Goal: Obtain resource: Download file/media

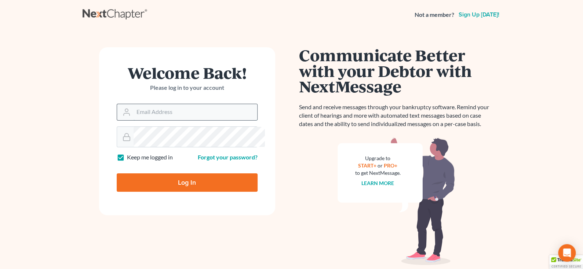
click at [151, 120] on input "Email Address" at bounding box center [196, 112] width 124 height 16
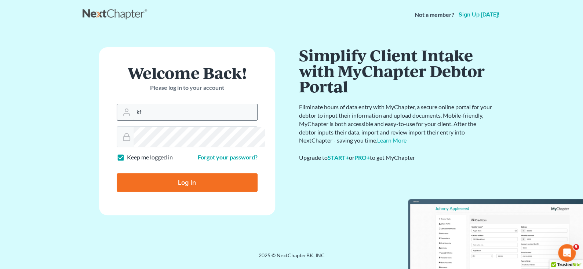
type input "[EMAIL_ADDRESS][DOMAIN_NAME]"
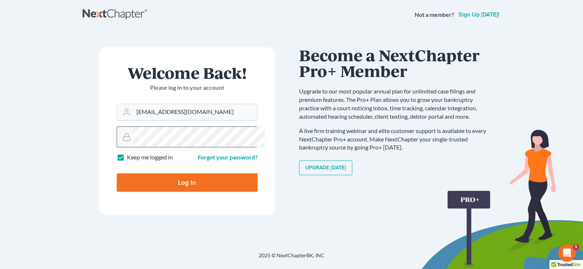
click at [117, 174] on input "Log In" at bounding box center [187, 183] width 141 height 18
type input "Thinking..."
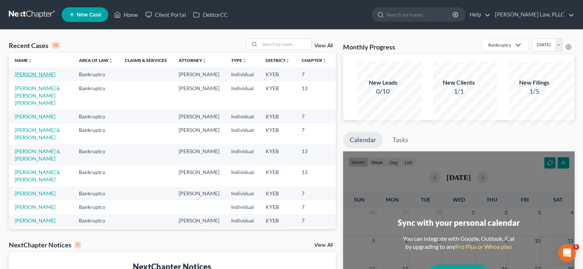
click at [25, 77] on link "[PERSON_NAME]" at bounding box center [35, 74] width 41 height 6
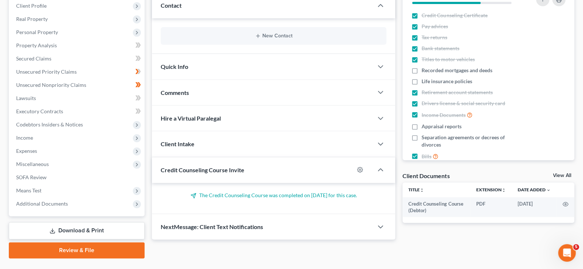
scroll to position [110, 0]
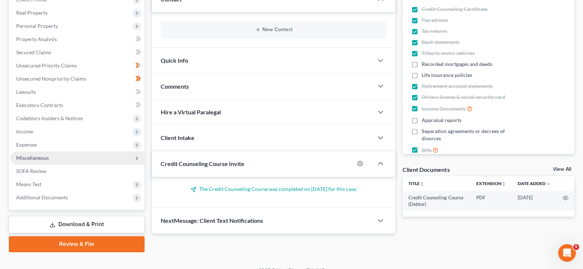
click at [49, 161] on span "Miscellaneous" at bounding box center [32, 158] width 33 height 6
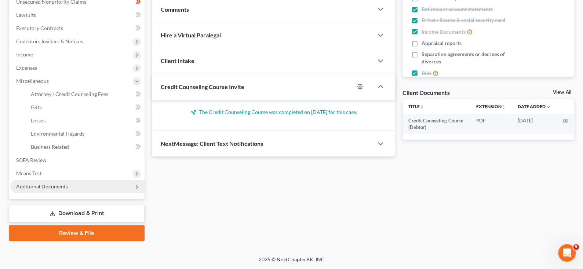
scroll to position [257, 0]
click at [51, 190] on span "Additional Documents" at bounding box center [42, 186] width 52 height 6
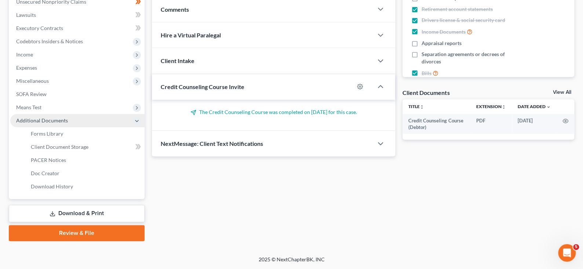
click at [140, 124] on icon at bounding box center [137, 121] width 6 height 6
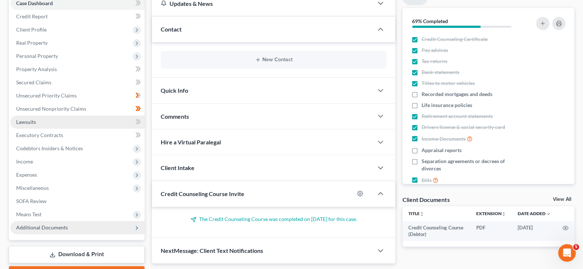
scroll to position [48, 0]
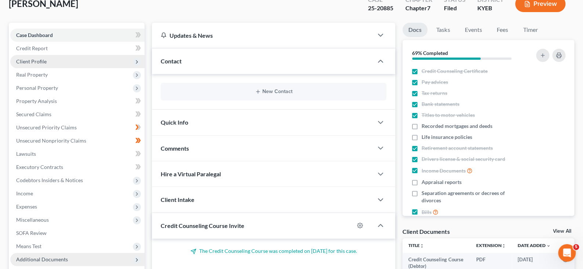
click at [47, 65] on span "Client Profile" at bounding box center [31, 61] width 30 height 6
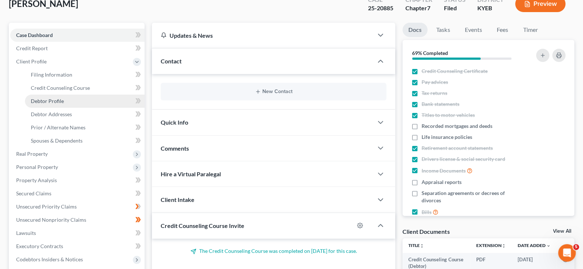
click at [77, 108] on link "Debtor Profile" at bounding box center [85, 101] width 120 height 13
select select "0"
select select "3"
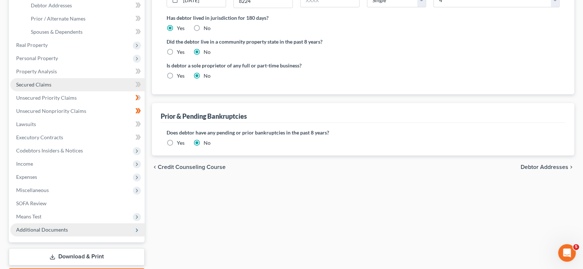
scroll to position [146, 0]
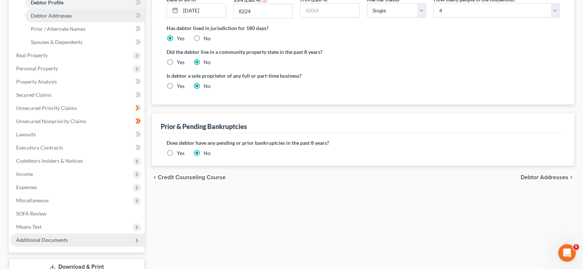
click at [67, 19] on span "Debtor Addresses" at bounding box center [51, 15] width 41 height 6
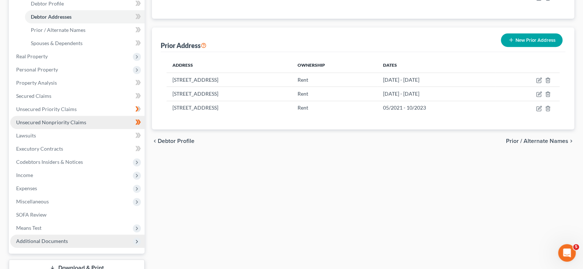
scroll to position [146, 0]
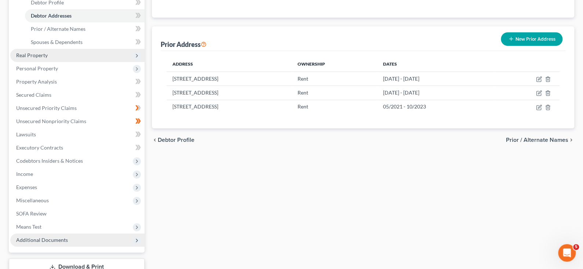
click at [41, 58] on span "Real Property" at bounding box center [32, 55] width 32 height 6
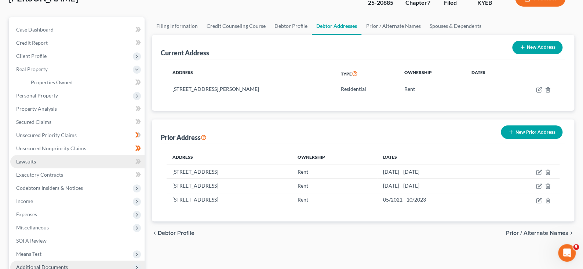
scroll to position [37, 0]
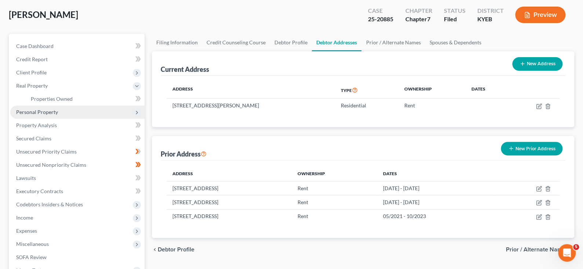
click at [47, 115] on span "Personal Property" at bounding box center [37, 112] width 42 height 6
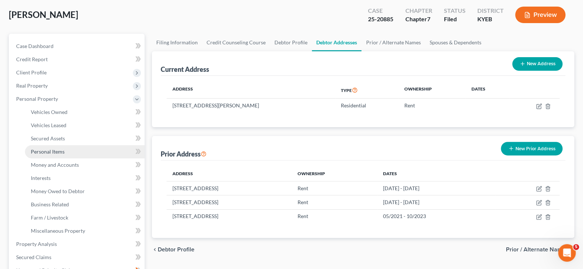
click at [65, 155] on span "Personal Items" at bounding box center [48, 152] width 34 height 6
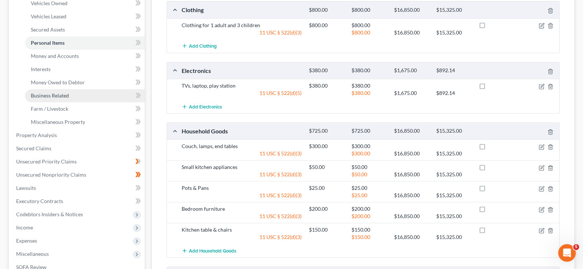
scroll to position [146, 0]
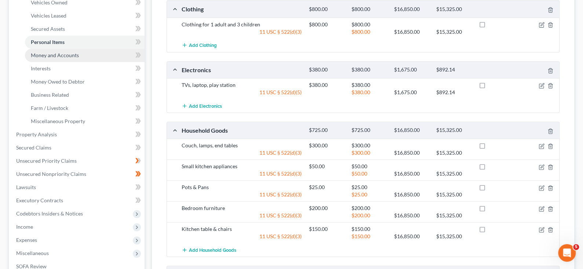
click at [48, 58] on span "Money and Accounts" at bounding box center [55, 55] width 48 height 6
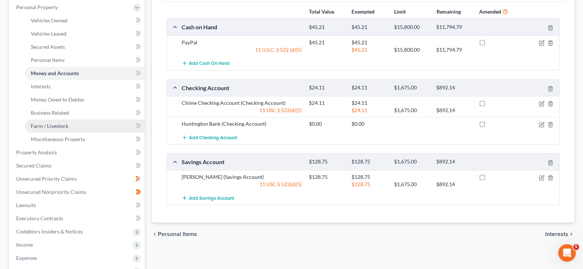
scroll to position [146, 0]
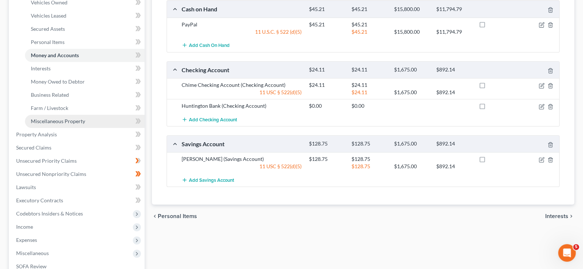
click at [74, 124] on span "Miscellaneous Property" at bounding box center [58, 121] width 54 height 6
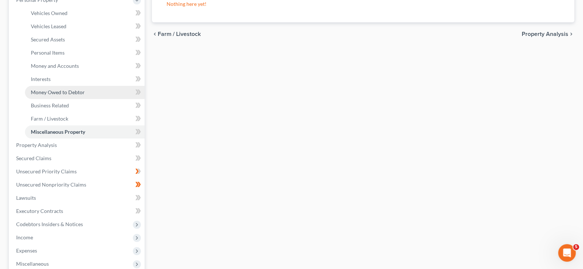
scroll to position [146, 0]
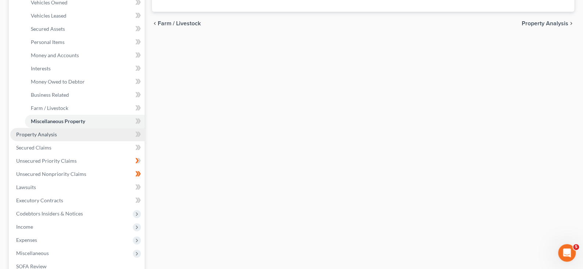
click at [56, 138] on span "Property Analysis" at bounding box center [36, 134] width 41 height 6
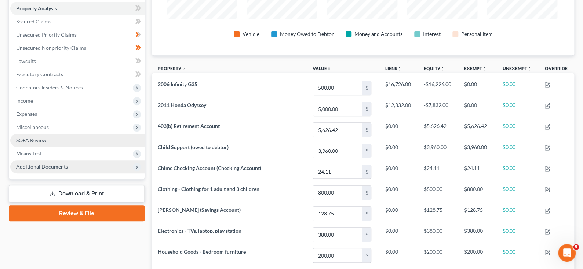
scroll to position [127, 0]
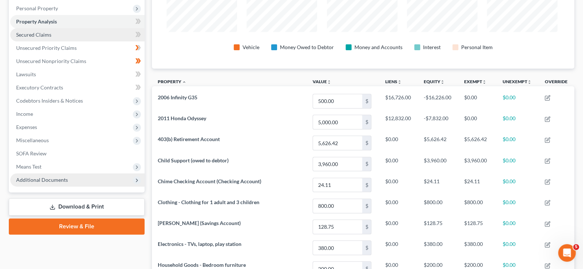
click at [33, 38] on span "Secured Claims" at bounding box center [33, 35] width 35 height 6
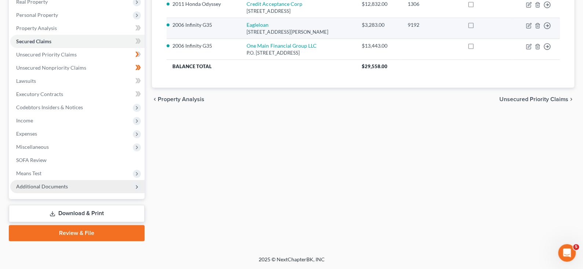
scroll to position [146, 0]
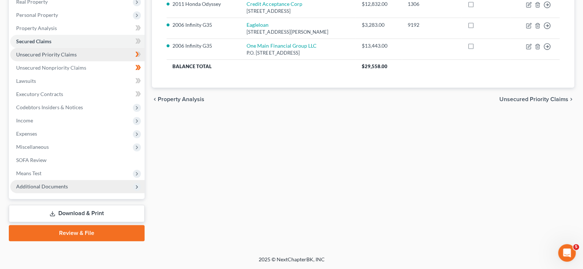
click at [37, 58] on span "Unsecured Priority Claims" at bounding box center [46, 54] width 61 height 6
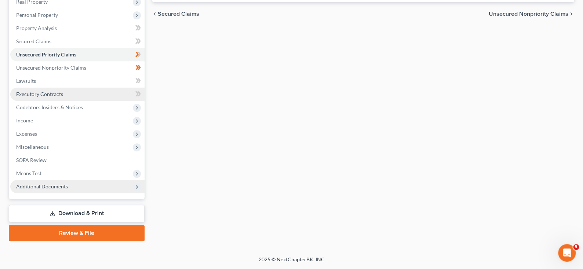
scroll to position [179, 0]
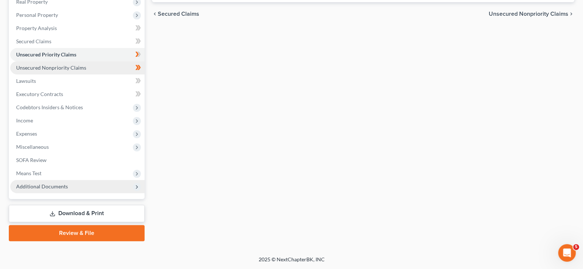
click at [66, 65] on span "Unsecured Nonpriority Claims" at bounding box center [51, 68] width 70 height 6
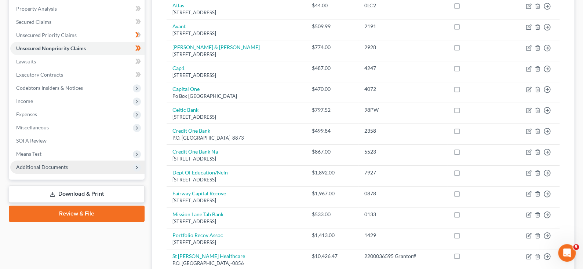
scroll to position [146, 0]
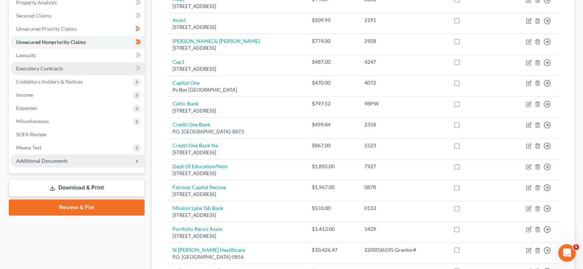
click at [51, 72] on span "Executory Contracts" at bounding box center [39, 68] width 47 height 6
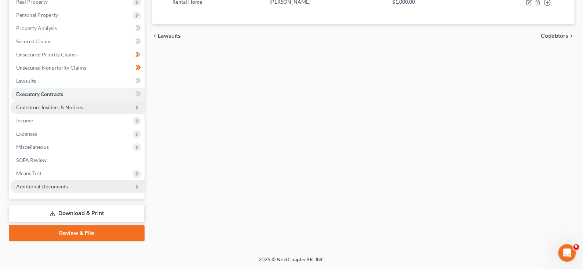
click at [59, 110] on span "Codebtors Insiders & Notices" at bounding box center [49, 107] width 67 height 6
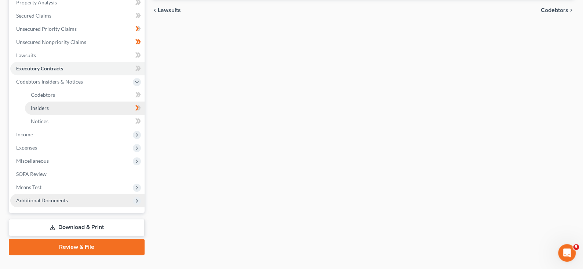
click at [49, 111] on span "Insiders" at bounding box center [40, 108] width 18 height 6
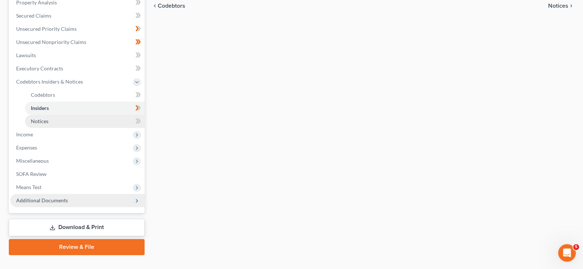
click at [48, 124] on span "Notices" at bounding box center [40, 121] width 18 height 6
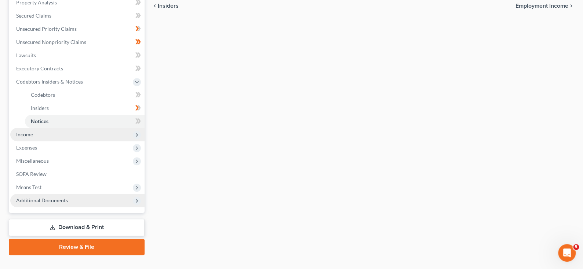
click at [26, 138] on span "Income" at bounding box center [24, 134] width 17 height 6
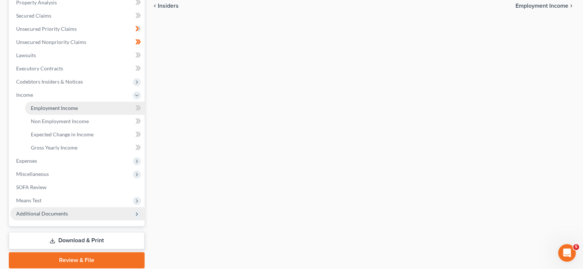
click at [77, 111] on span "Employment Income" at bounding box center [54, 108] width 47 height 6
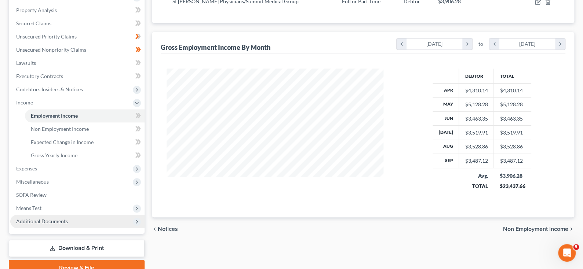
scroll to position [135, 0]
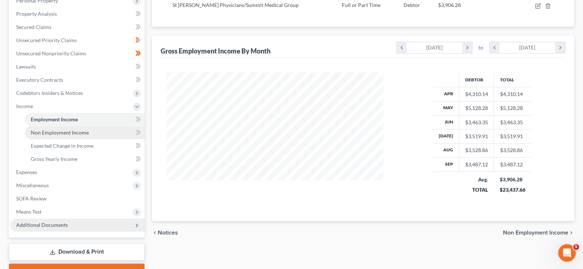
click at [53, 136] on span "Non Employment Income" at bounding box center [60, 132] width 58 height 6
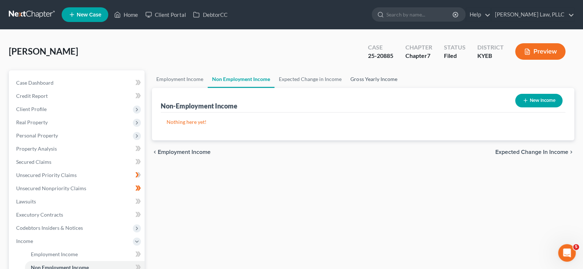
click at [401, 88] on link "Gross Yearly Income" at bounding box center [373, 79] width 55 height 18
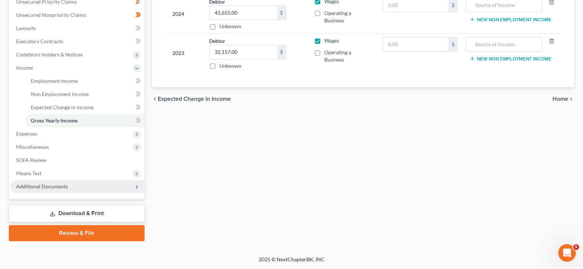
scroll to position [282, 0]
click at [36, 131] on span "Expenses" at bounding box center [26, 134] width 21 height 6
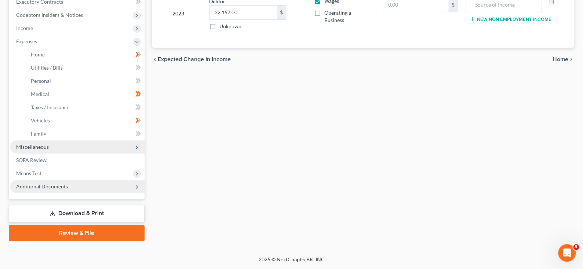
click at [49, 150] on span "Miscellaneous" at bounding box center [32, 147] width 33 height 6
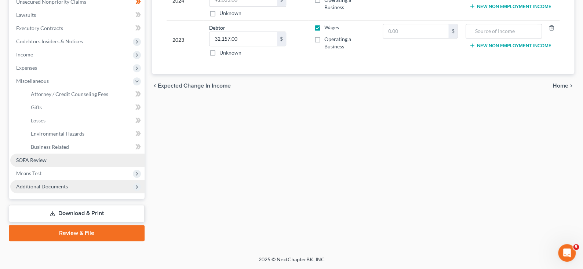
click at [47, 157] on span "SOFA Review" at bounding box center [31, 160] width 30 height 6
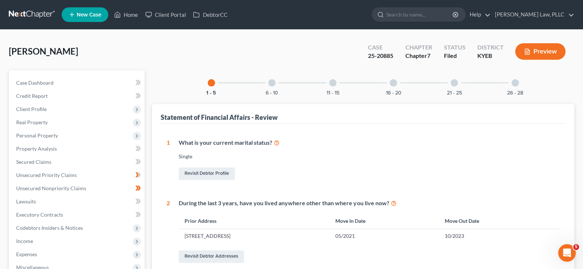
click at [519, 60] on button "Preview" at bounding box center [540, 51] width 50 height 17
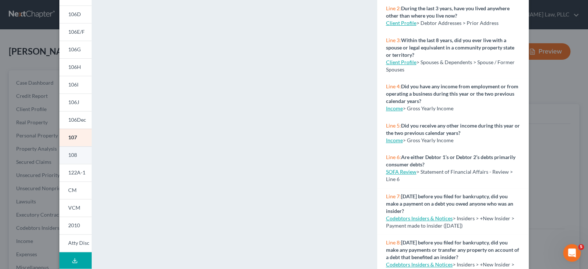
scroll to position [110, 0]
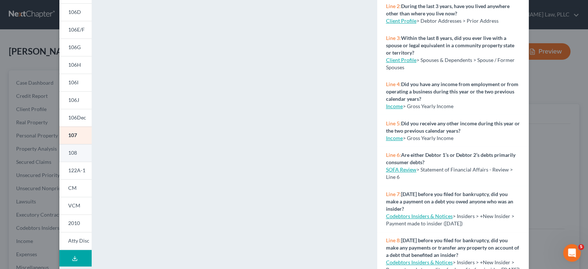
click at [68, 156] on span "108" at bounding box center [72, 153] width 9 height 6
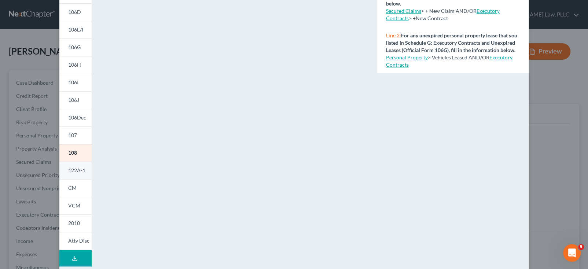
click at [68, 174] on span "122A-1" at bounding box center [76, 170] width 17 height 6
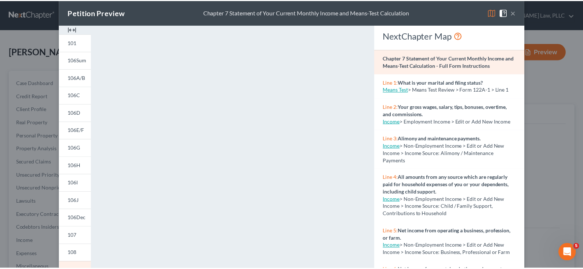
scroll to position [0, 0]
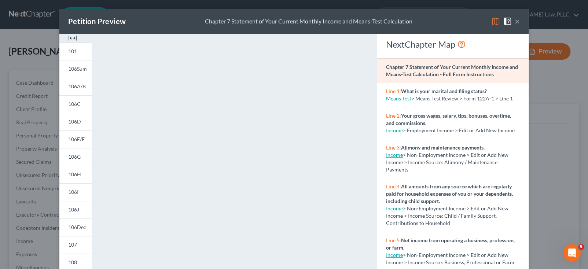
click at [359, 11] on div "Petition Preview Chapter 7 Statement of Your Current Monthly Income and Means-T…" at bounding box center [294, 21] width 470 height 25
click at [520, 26] on button "×" at bounding box center [517, 21] width 5 height 9
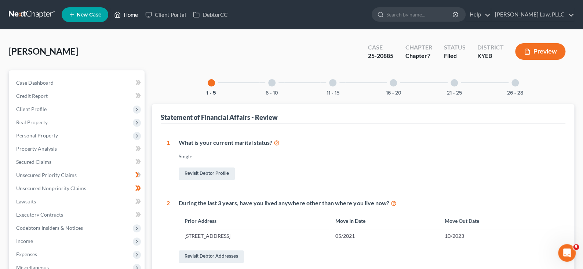
click at [142, 18] on link "Home" at bounding box center [125, 14] width 31 height 13
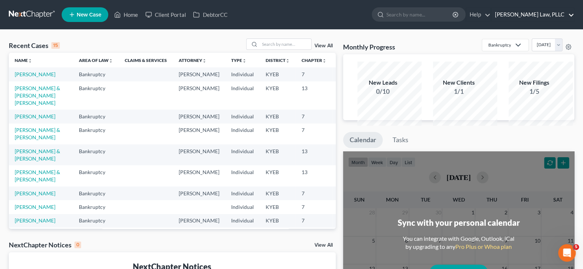
click at [551, 19] on link "[PERSON_NAME] Law, PLLC" at bounding box center [532, 14] width 83 height 13
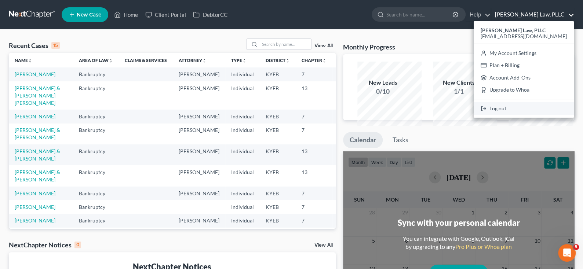
click at [493, 115] on link "Log out" at bounding box center [524, 108] width 100 height 12
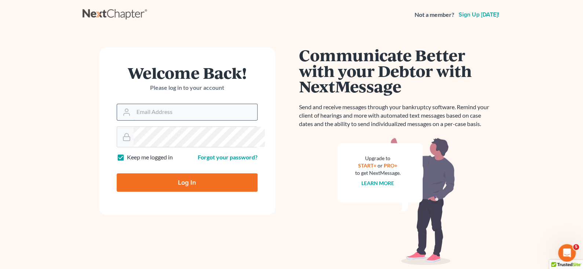
click at [220, 120] on input "Email Address" at bounding box center [196, 112] width 124 height 16
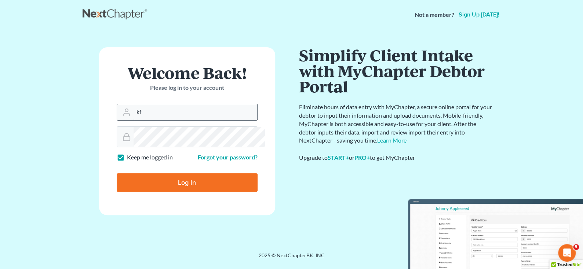
type input "[EMAIL_ADDRESS][DOMAIN_NAME]"
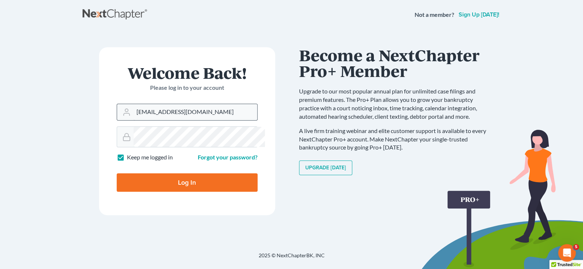
click at [117, 174] on input "Log In" at bounding box center [187, 183] width 141 height 18
type input "Thinking..."
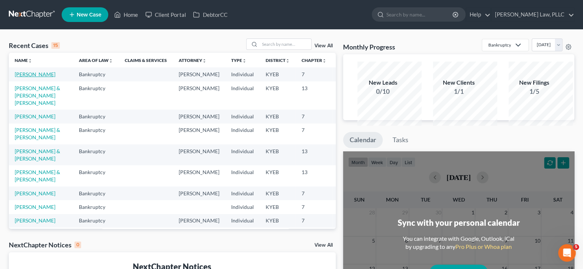
click at [29, 77] on link "[PERSON_NAME]" at bounding box center [35, 74] width 41 height 6
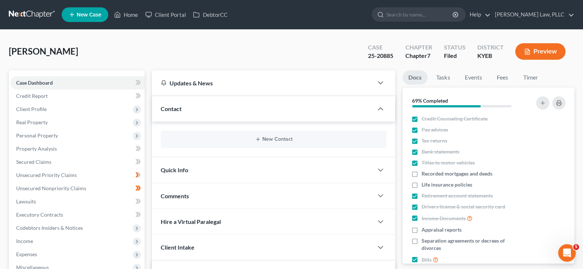
click at [536, 60] on button "Preview" at bounding box center [540, 51] width 50 height 17
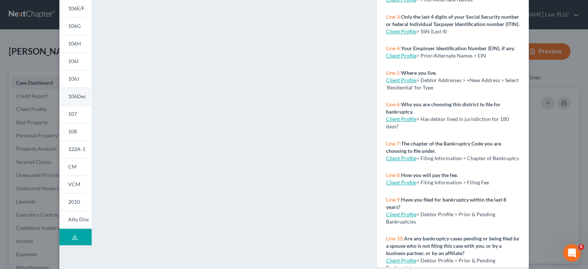
scroll to position [146, 0]
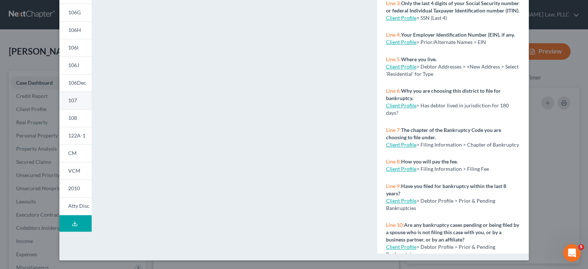
click at [59, 109] on link "107" at bounding box center [75, 101] width 32 height 18
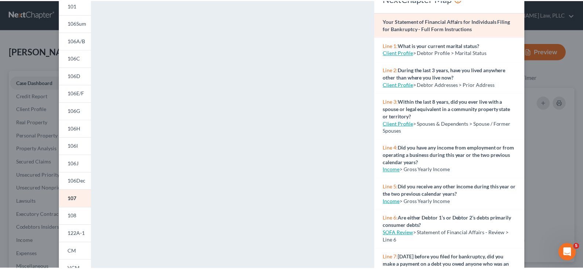
scroll to position [0, 0]
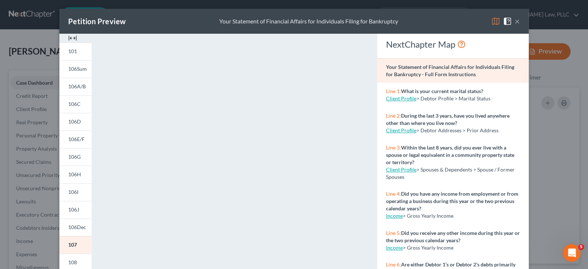
click at [529, 19] on div "Petition Preview Your Statement of Financial Affairs for Individuals Filing for…" at bounding box center [294, 21] width 470 height 25
click at [520, 22] on button "×" at bounding box center [517, 21] width 5 height 9
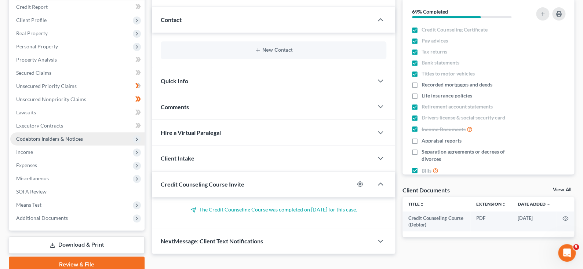
scroll to position [183, 0]
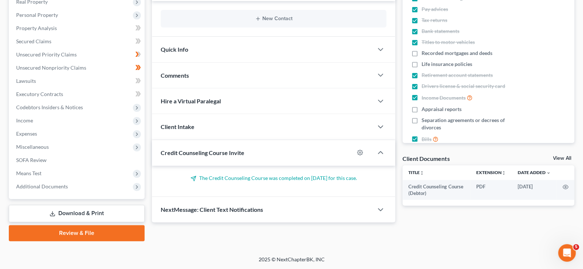
click at [72, 222] on link "Download & Print" at bounding box center [77, 213] width 136 height 17
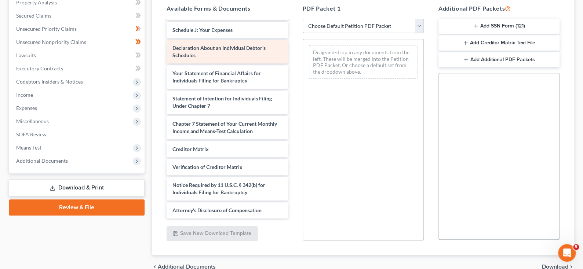
scroll to position [293, 0]
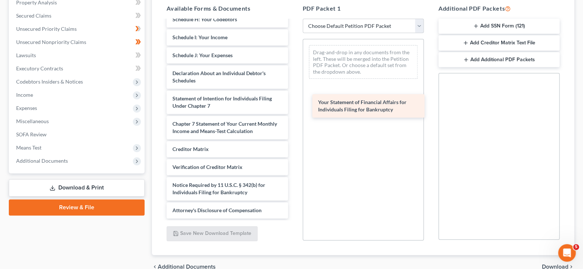
drag, startPoint x: 221, startPoint y: 129, endPoint x: 362, endPoint y: 112, distance: 142.0
click at [293, 112] on div "Your Statement of Financial Affairs for Individuals Filing for Bankruptcy Credi…" at bounding box center [227, 28] width 133 height 380
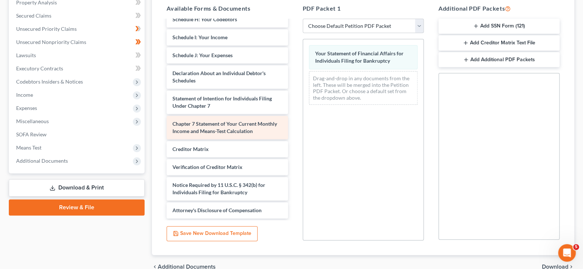
scroll to position [257, 0]
click at [211, 212] on div "Credit Counseling Course (Debtor) Voluntary Petition for Individuals Filing for…" at bounding box center [227, 28] width 133 height 380
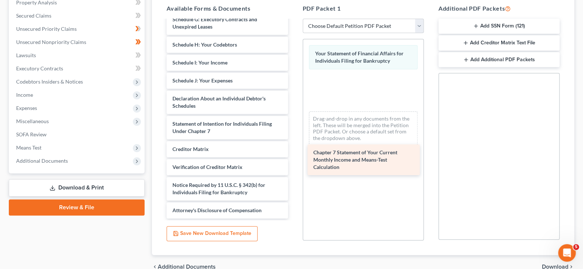
drag, startPoint x: 211, startPoint y: 212, endPoint x: 347, endPoint y: 167, distance: 143.1
click at [293, 167] on div "Chapter 7 Statement of Your Current Monthly Income and Means-Test Calculation C…" at bounding box center [227, 41] width 133 height 355
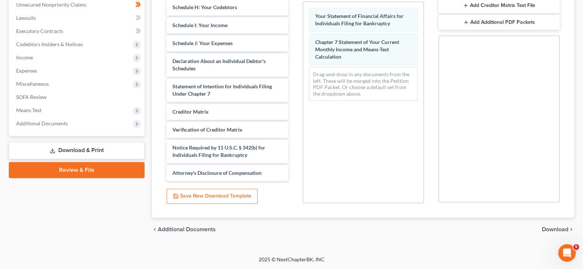
scroll to position [259, 0]
click at [556, 227] on span "Download" at bounding box center [555, 230] width 26 height 6
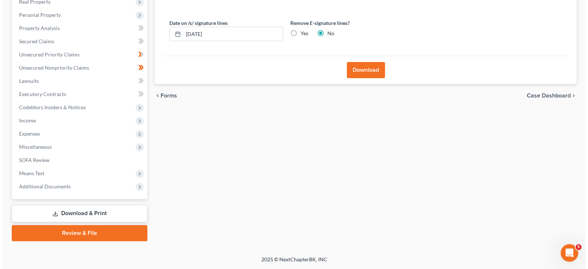
scroll to position [142, 0]
click at [360, 78] on button "Download" at bounding box center [363, 70] width 38 height 16
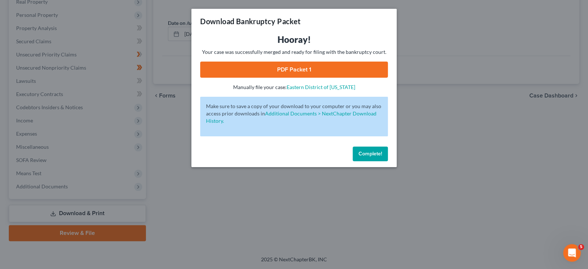
click at [298, 78] on link "PDF Packet 1" at bounding box center [294, 70] width 188 height 16
click at [321, 90] on link "Eastern District of Kentucky" at bounding box center [321, 87] width 69 height 6
